Goal: Navigation & Orientation: Find specific page/section

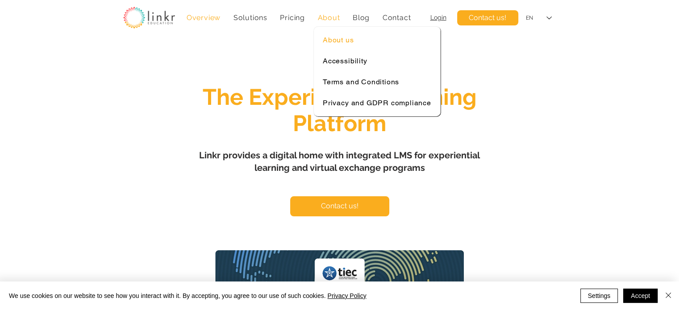
click at [335, 37] on span "About us" at bounding box center [338, 40] width 31 height 8
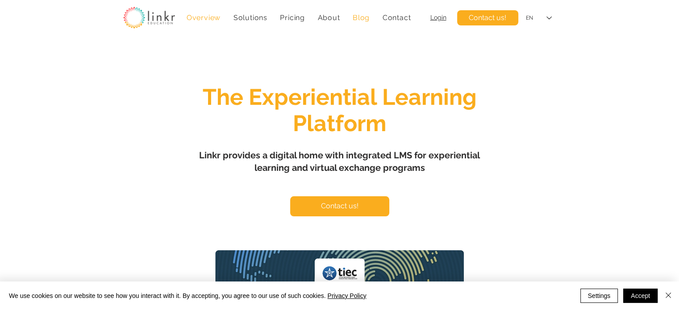
click at [363, 16] on span "Blog" at bounding box center [361, 17] width 17 height 8
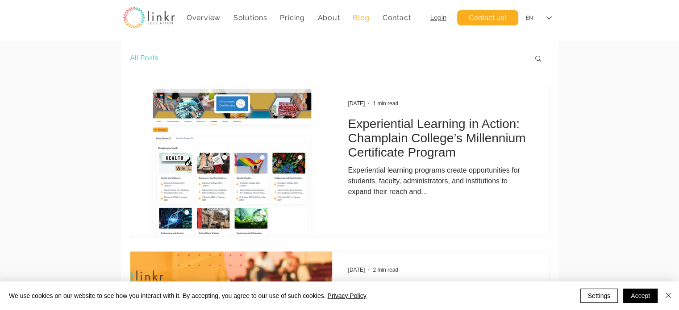
scroll to position [357, 0]
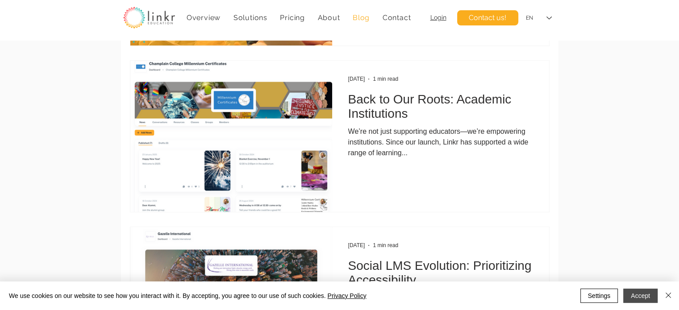
click at [650, 293] on button "Accept" at bounding box center [641, 296] width 34 height 14
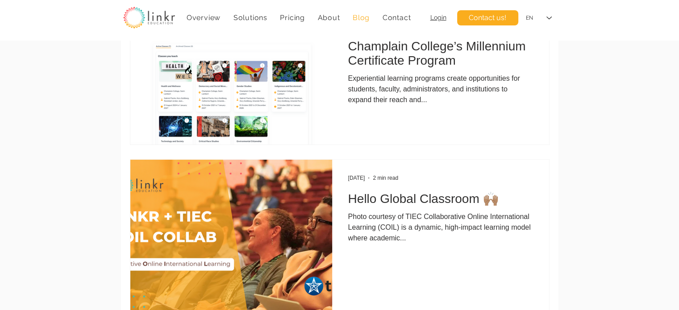
scroll to position [89, 0]
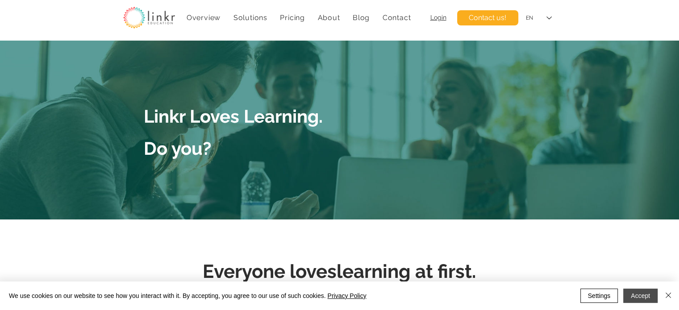
click at [644, 293] on button "Accept" at bounding box center [641, 296] width 34 height 14
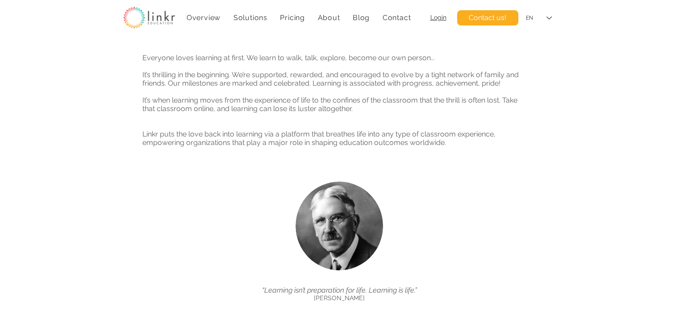
scroll to position [313, 0]
